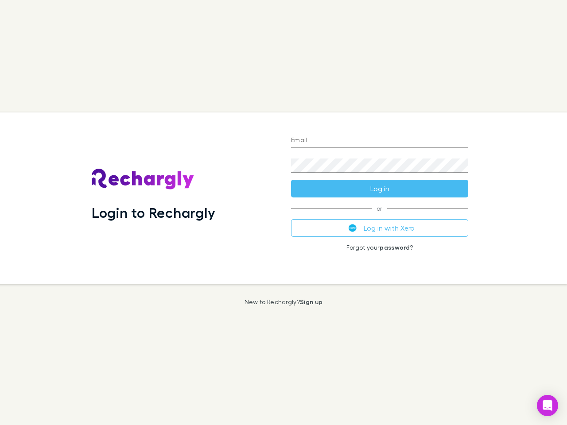
click at [284, 213] on div "Login to Rechargly" at bounding box center [184, 199] width 199 height 172
click at [380, 141] on input "Email" at bounding box center [379, 141] width 177 height 14
click at [380, 189] on button "Log in" at bounding box center [379, 189] width 177 height 18
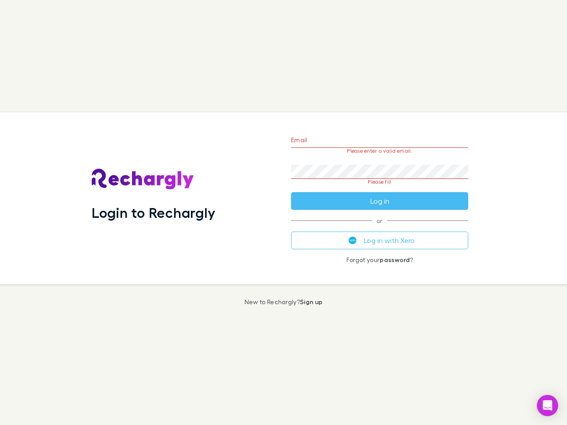
click at [380, 228] on div "Email Please enter a valid email. Password Please fill Log in or Log in with Xe…" at bounding box center [379, 199] width 191 height 172
click at [548, 406] on icon "Open Intercom Messenger" at bounding box center [547, 405] width 9 height 11
